Goal: Information Seeking & Learning: Learn about a topic

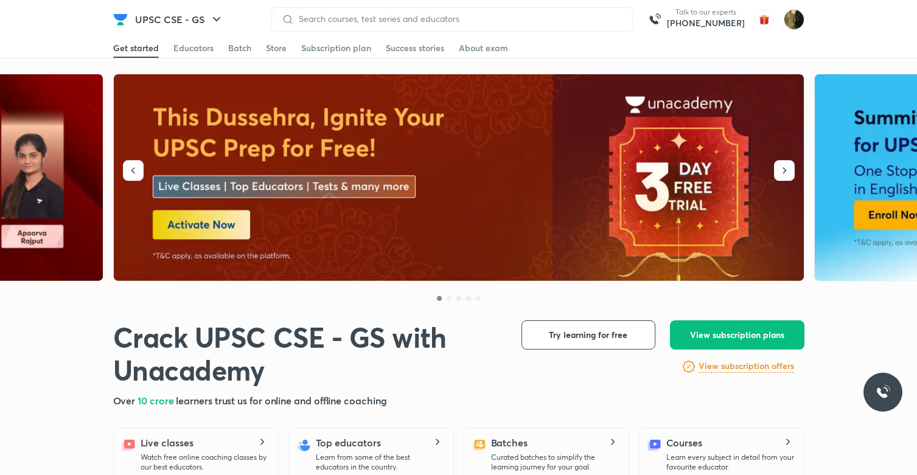
scroll to position [68, 0]
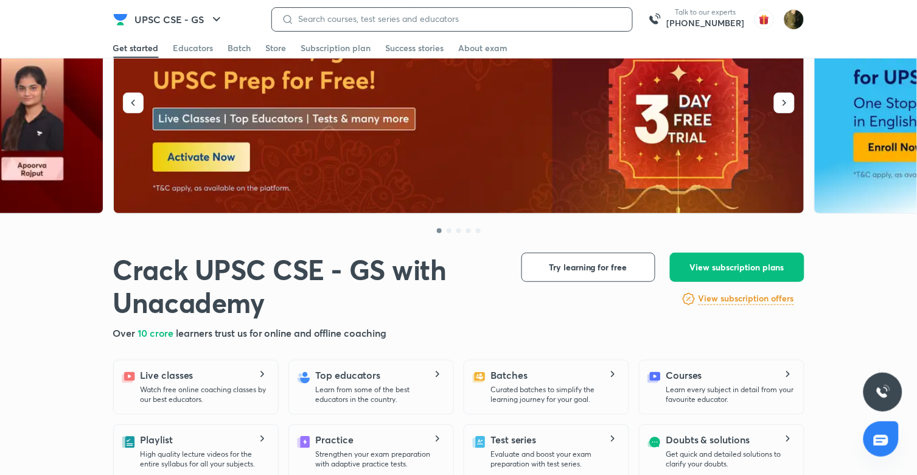
click at [517, 16] on input at bounding box center [458, 19] width 329 height 10
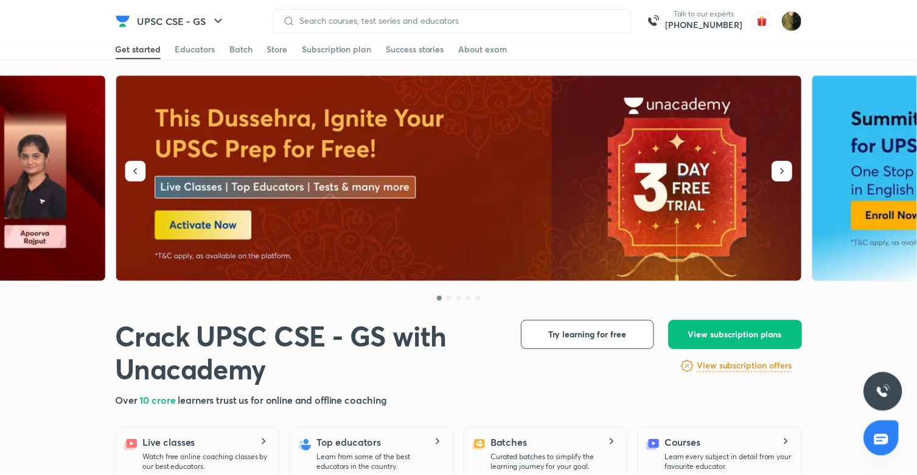
scroll to position [0, 0]
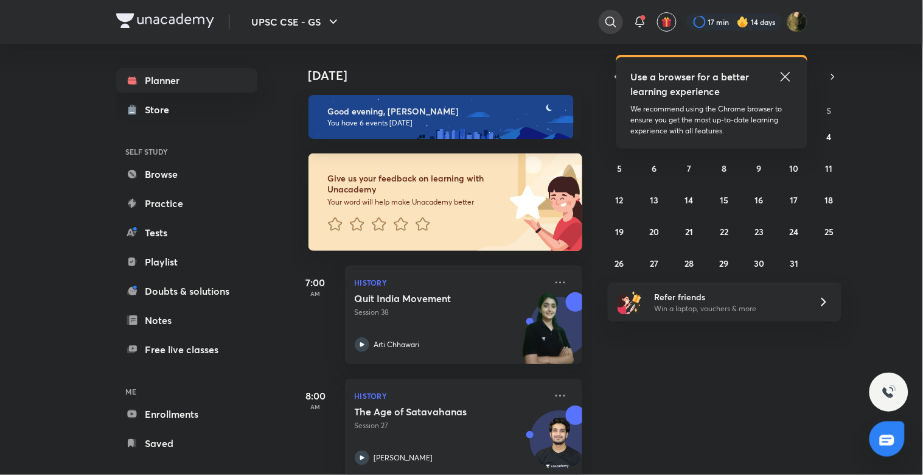
click at [607, 27] on icon at bounding box center [611, 22] width 15 height 15
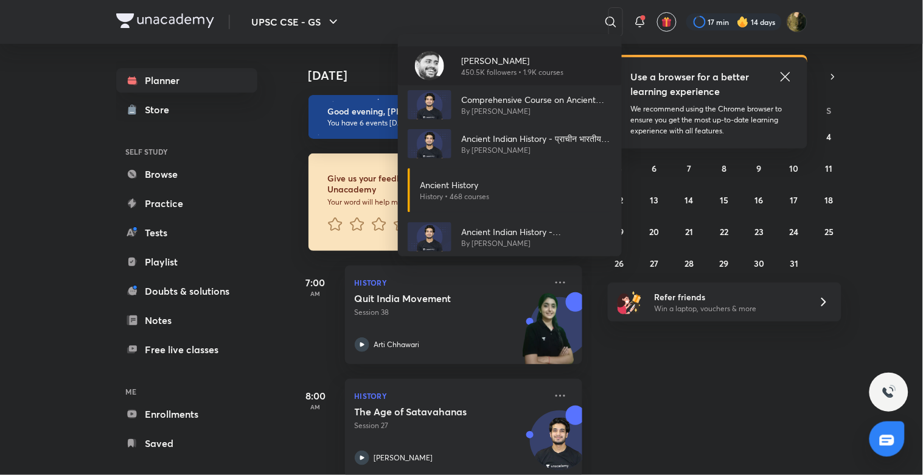
click at [540, 62] on p "[PERSON_NAME]" at bounding box center [512, 60] width 102 height 13
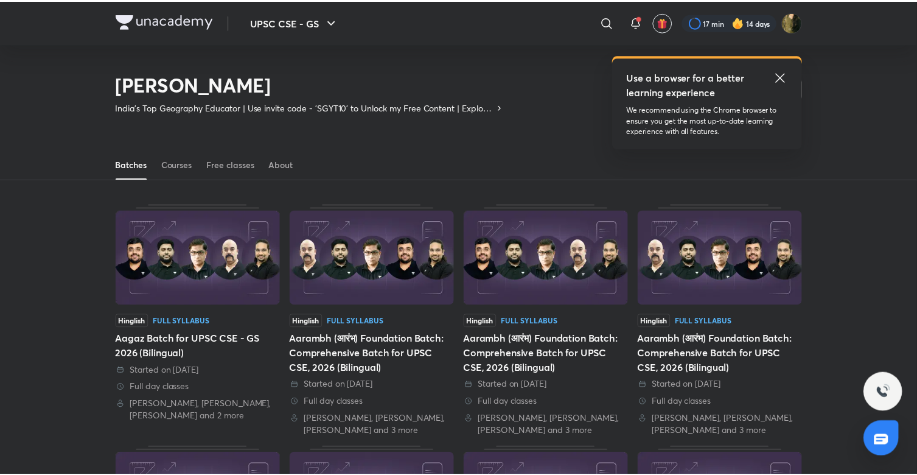
scroll to position [54, 0]
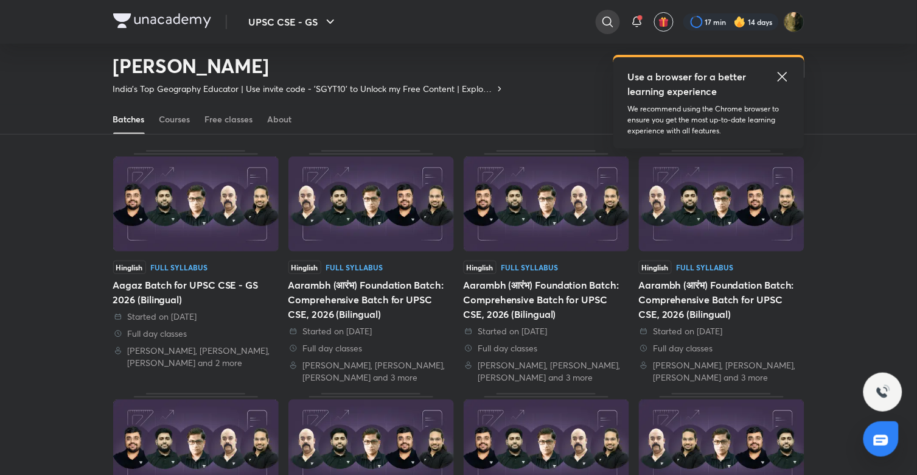
click at [607, 24] on icon at bounding box center [608, 22] width 15 height 15
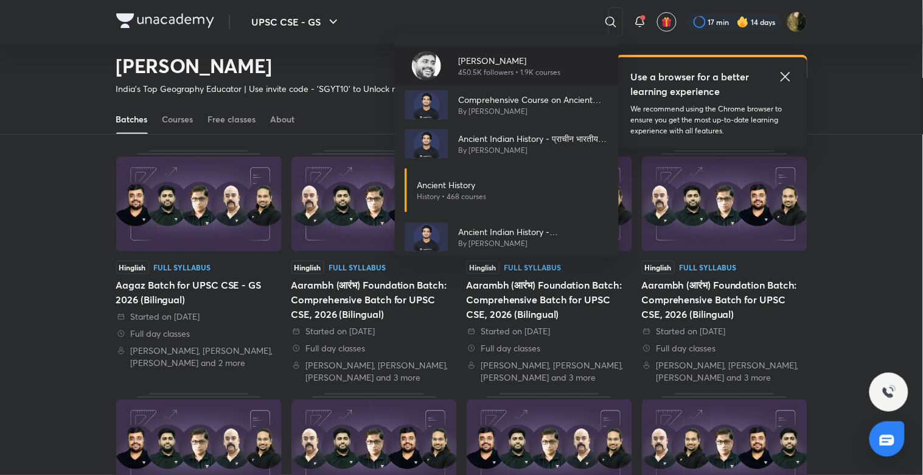
click at [528, 55] on p "[PERSON_NAME]" at bounding box center [509, 60] width 102 height 13
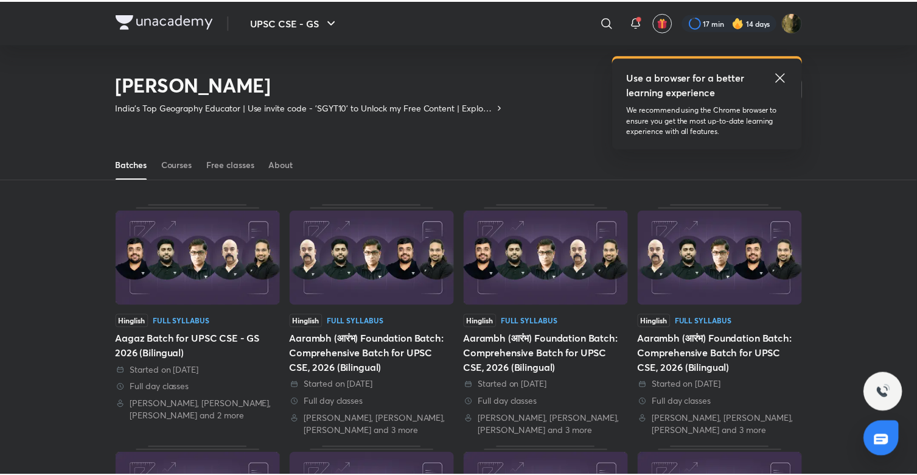
scroll to position [54, 0]
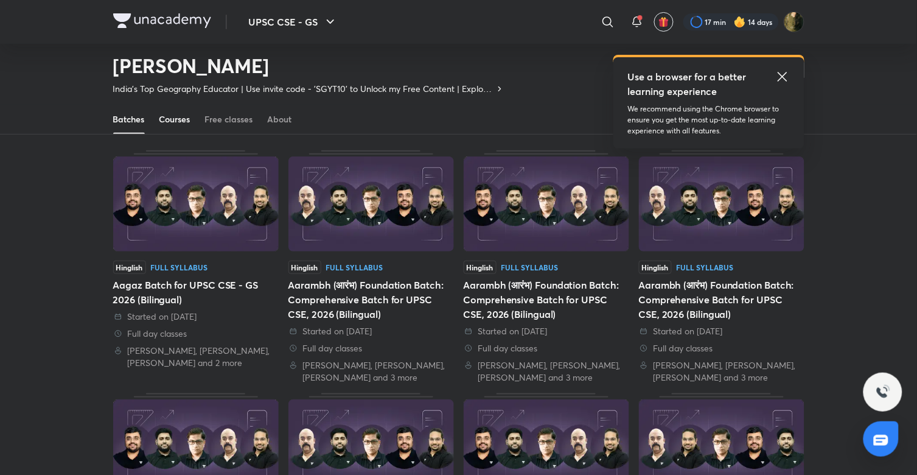
click at [175, 119] on div "Courses" at bounding box center [174, 119] width 31 height 12
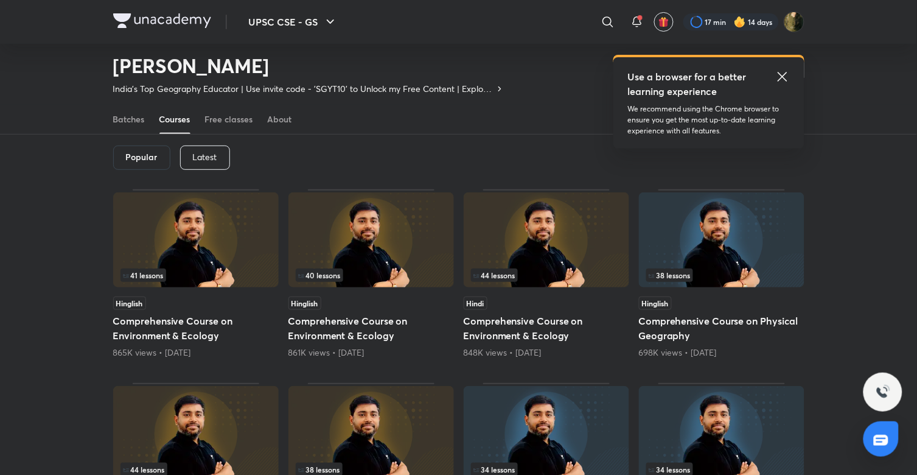
click at [208, 164] on div "Latest" at bounding box center [205, 157] width 50 height 24
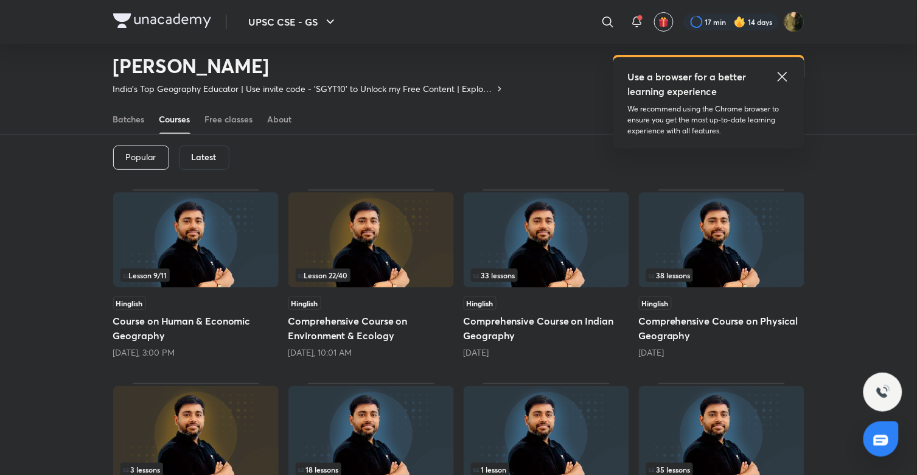
click at [505, 244] on img at bounding box center [546, 239] width 165 height 95
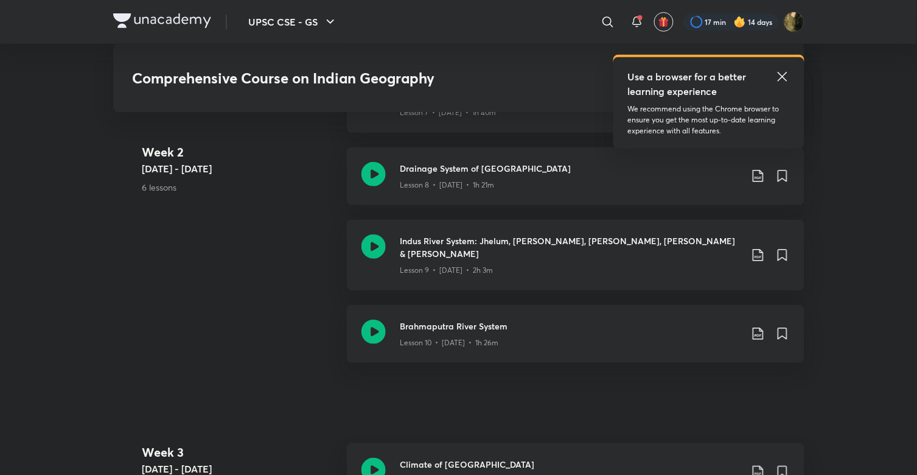
scroll to position [1280, 0]
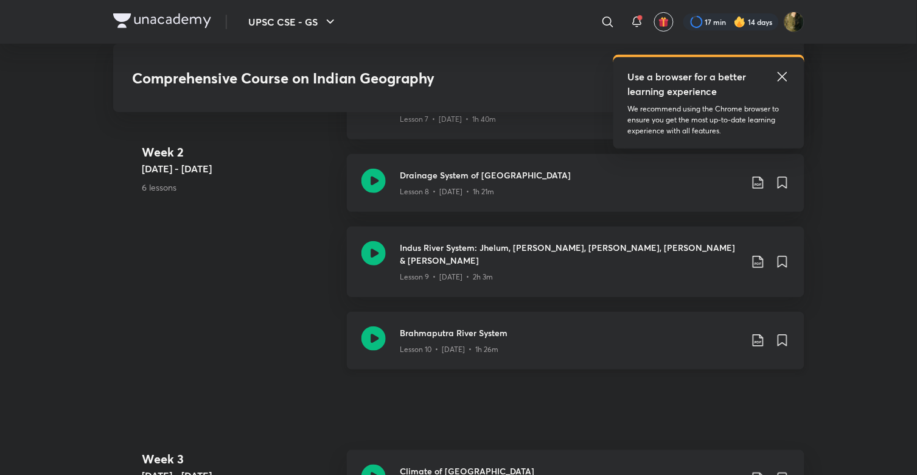
click at [531, 326] on h3 "Brahmaputra River System" at bounding box center [570, 332] width 341 height 13
click at [495, 272] on div "Indus River System: Jhelum, [PERSON_NAME], [PERSON_NAME], [PERSON_NAME] & Satlu…" at bounding box center [576, 261] width 458 height 71
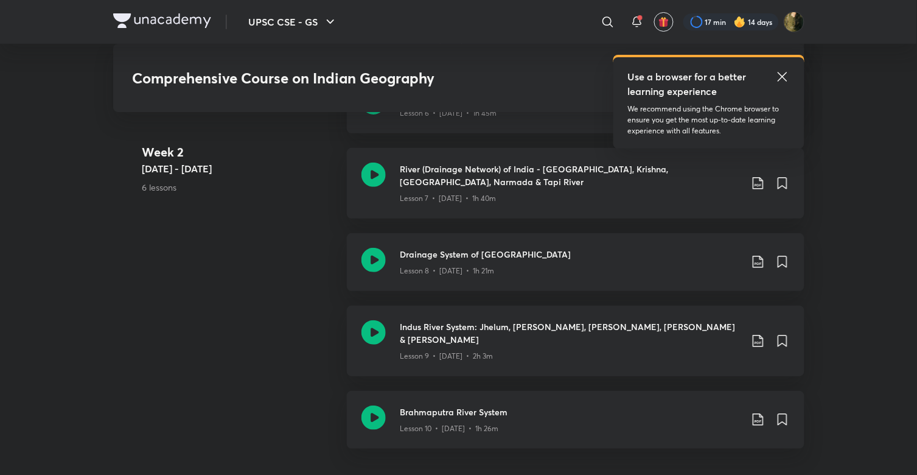
scroll to position [1214, 0]
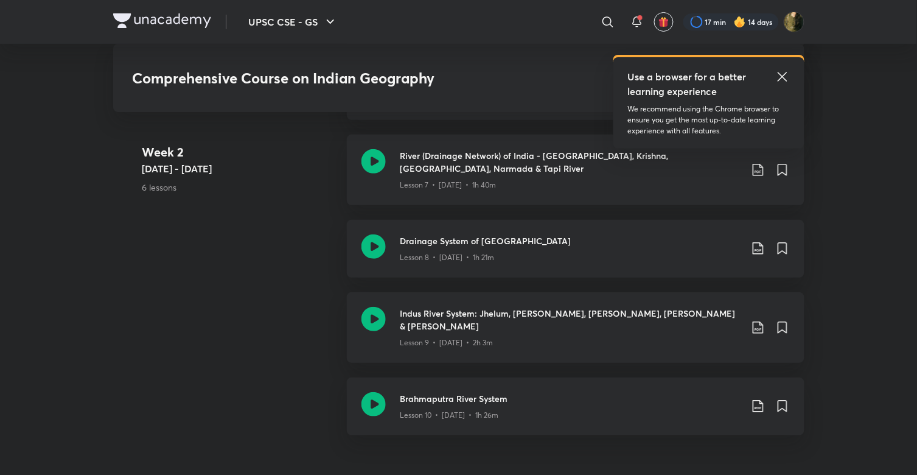
click at [787, 79] on icon at bounding box center [782, 76] width 15 height 15
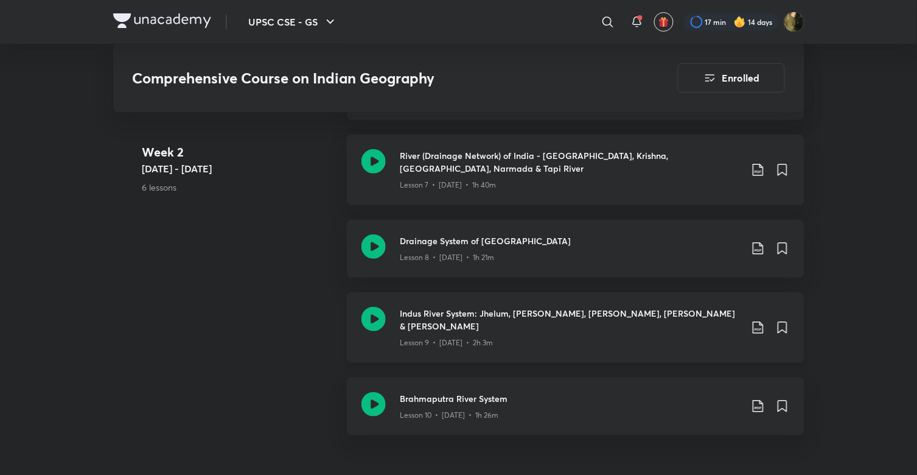
click at [479, 313] on h3 "Indus River System: Jhelum, [PERSON_NAME], [PERSON_NAME], [PERSON_NAME] & [PERS…" at bounding box center [570, 320] width 341 height 26
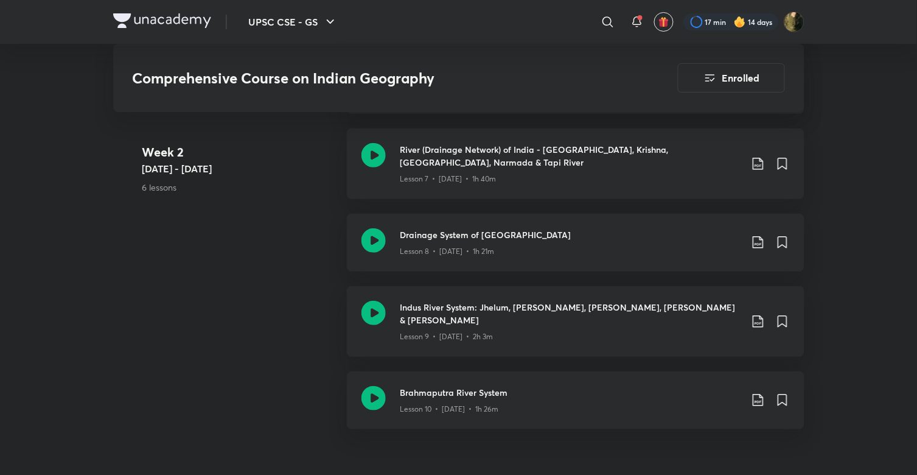
scroll to position [1221, 0]
click at [389, 231] on div "Drainage System of India Lesson 8 • [DATE] • 1h 21m" at bounding box center [576, 242] width 458 height 58
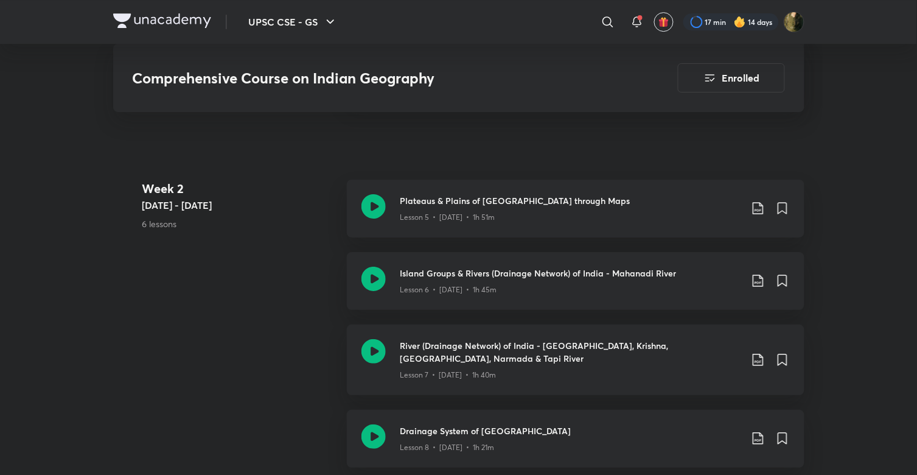
scroll to position [1030, 0]
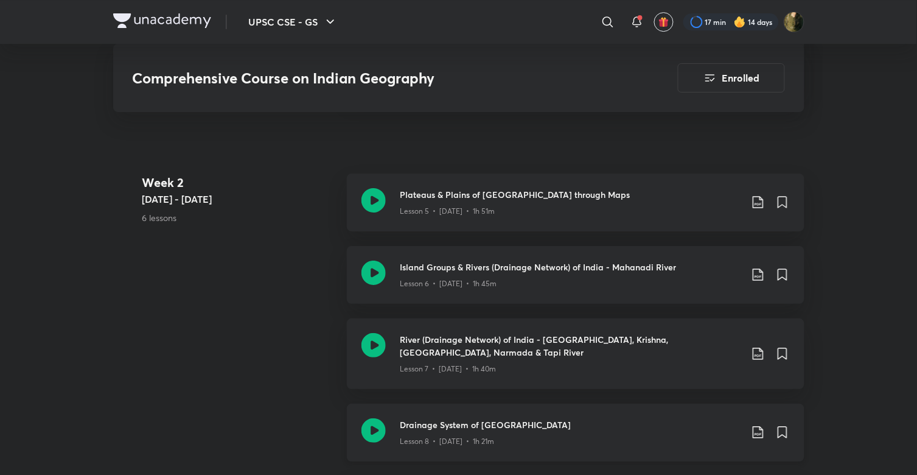
click at [408, 413] on div "Drainage System of India Lesson 8 • [DATE] • 1h 21m" at bounding box center [576, 432] width 458 height 58
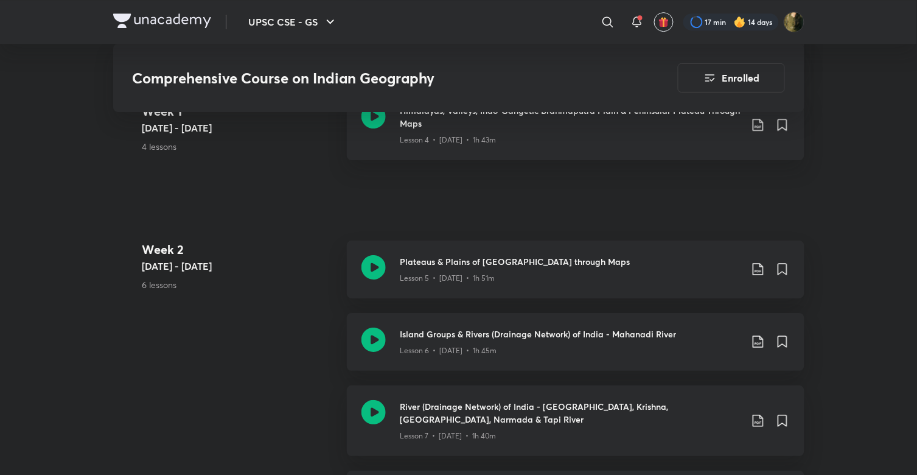
scroll to position [963, 0]
